Goal: Complete application form

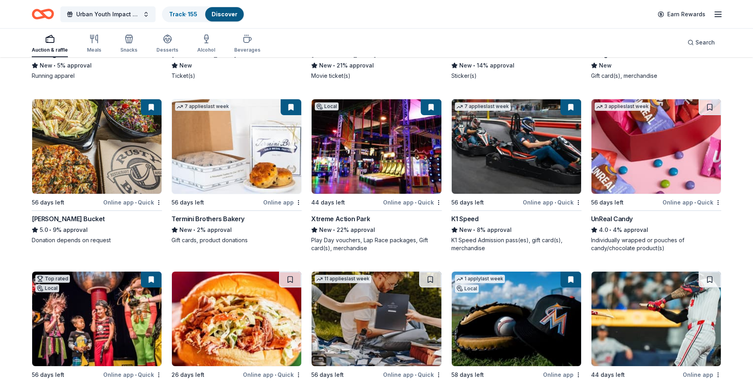
scroll to position [2764, 0]
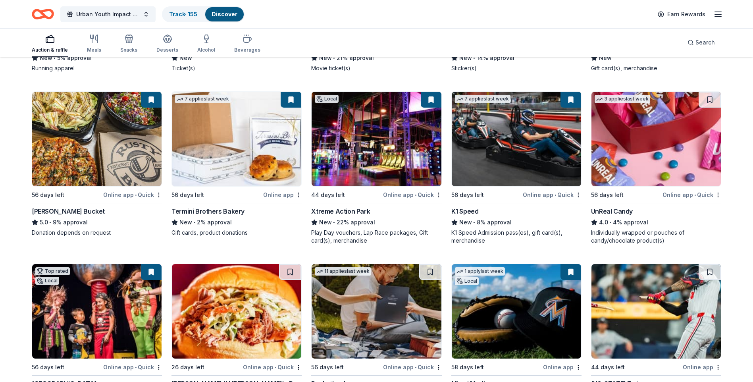
click at [226, 169] on img at bounding box center [236, 139] width 129 height 94
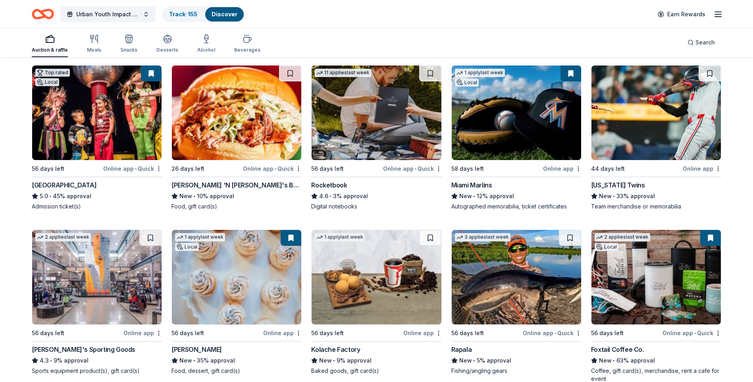
scroll to position [3081, 0]
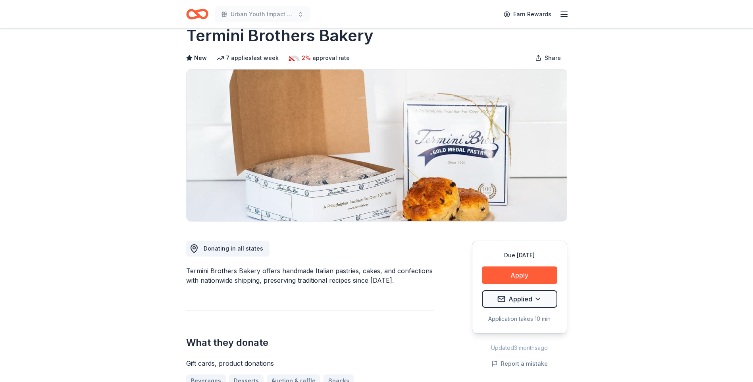
scroll to position [40, 0]
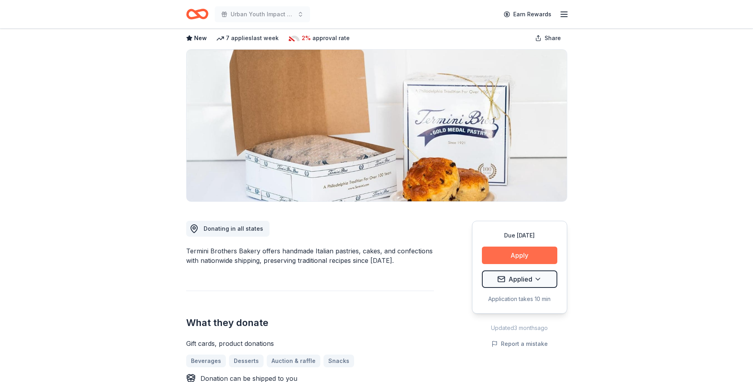
click at [516, 257] on button "Apply" at bounding box center [519, 255] width 75 height 17
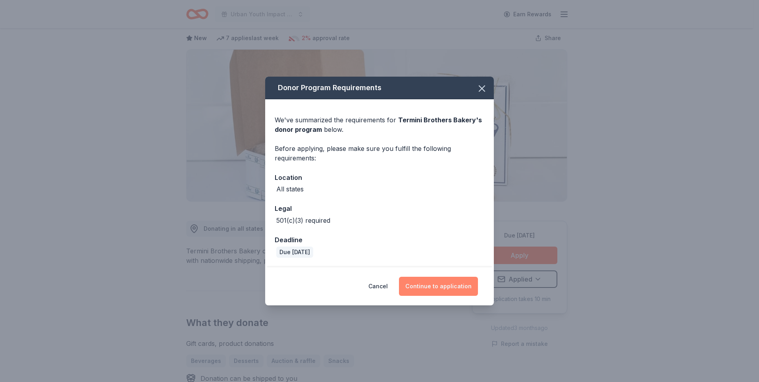
click at [452, 293] on button "Continue to application" at bounding box center [438, 286] width 79 height 19
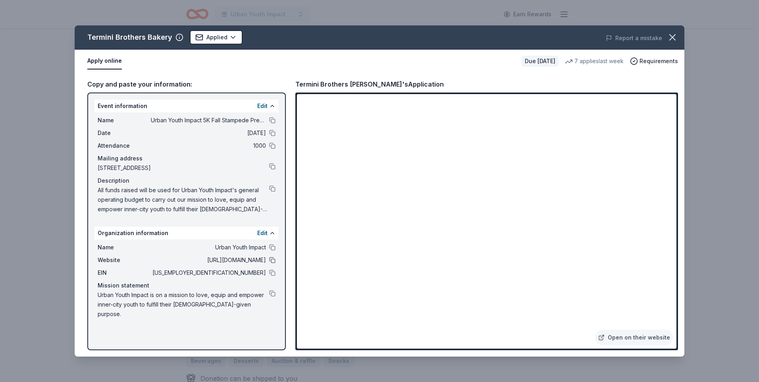
drag, startPoint x: 269, startPoint y: 259, endPoint x: 274, endPoint y: 258, distance: 5.2
click at [270, 259] on button at bounding box center [272, 260] width 6 height 6
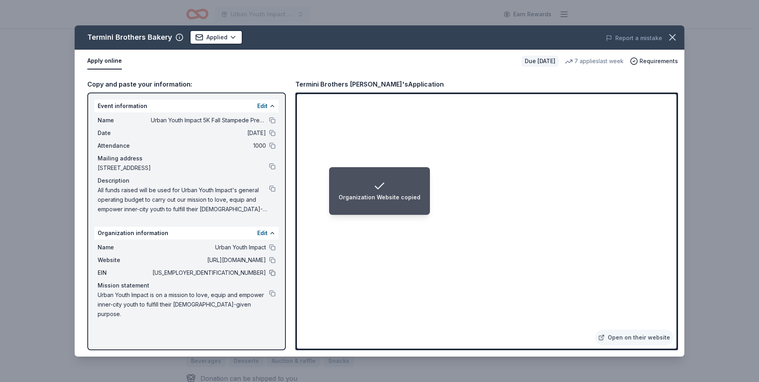
click at [271, 270] on button at bounding box center [272, 273] width 6 height 6
click at [271, 294] on button at bounding box center [272, 293] width 6 height 6
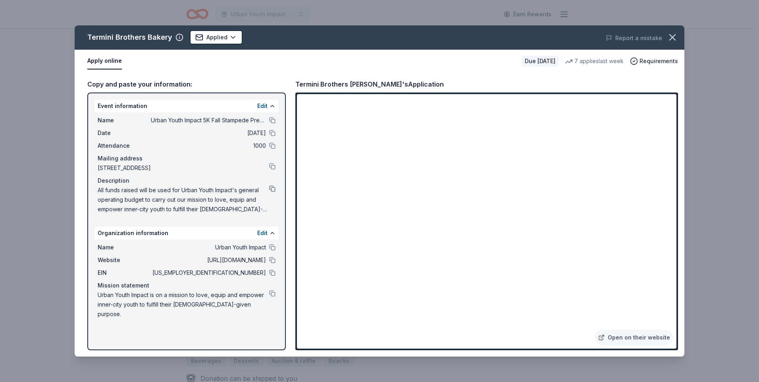
click at [270, 189] on button at bounding box center [272, 188] width 6 height 6
drag, startPoint x: 296, startPoint y: 83, endPoint x: 313, endPoint y: 86, distance: 16.9
click at [313, 86] on div "Termini Brothers Bakery's Application" at bounding box center [369, 84] width 148 height 10
drag, startPoint x: 299, startPoint y: 84, endPoint x: 309, endPoint y: 85, distance: 10.4
click at [309, 85] on div "Termini Brothers Bakery's Application" at bounding box center [369, 84] width 148 height 10
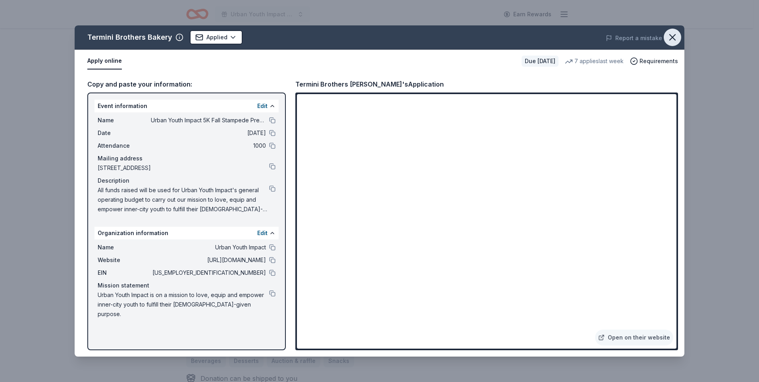
click at [668, 34] on icon "button" at bounding box center [672, 37] width 11 height 11
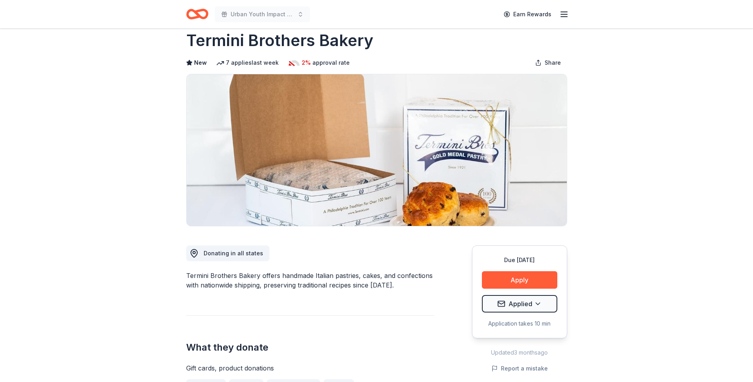
scroll to position [0, 0]
